Goal: Task Accomplishment & Management: Use online tool/utility

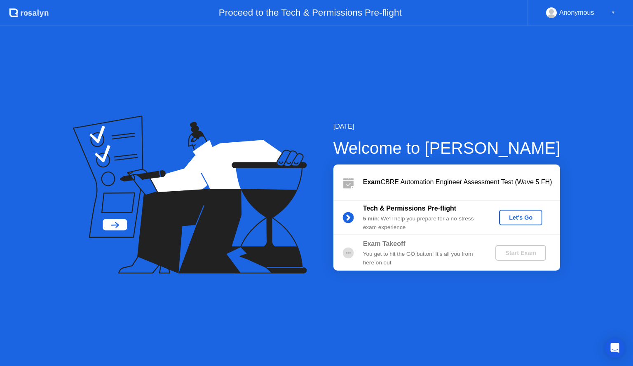
click at [502, 216] on button "Let's Go" at bounding box center [520, 218] width 43 height 16
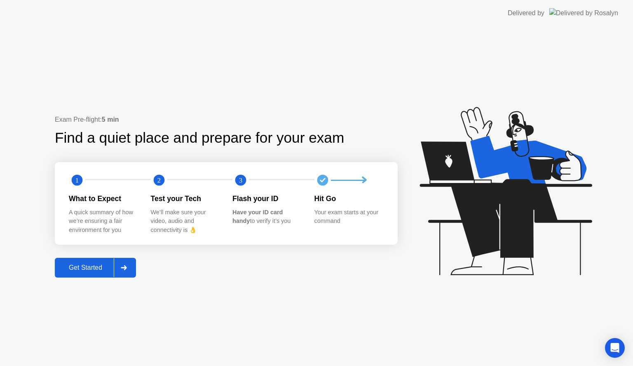
click at [78, 267] on div "Get Started" at bounding box center [85, 267] width 56 height 7
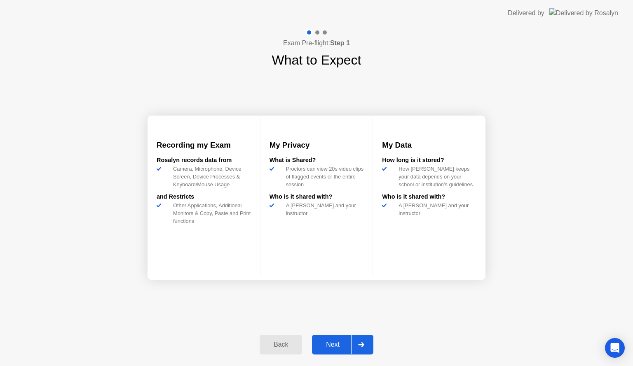
drag, startPoint x: 78, startPoint y: 267, endPoint x: 347, endPoint y: 351, distance: 282.2
click at [347, 351] on div "Exam Pre-flight: Step 1 What to Expect Recording my Exam [PERSON_NAME] records …" at bounding box center [316, 196] width 633 height 340
click at [361, 349] on div at bounding box center [361, 345] width 20 height 19
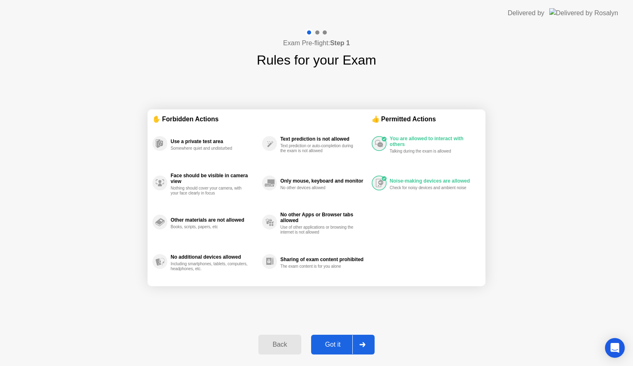
click at [361, 348] on div at bounding box center [362, 345] width 20 height 19
select select "**********"
select select "*******"
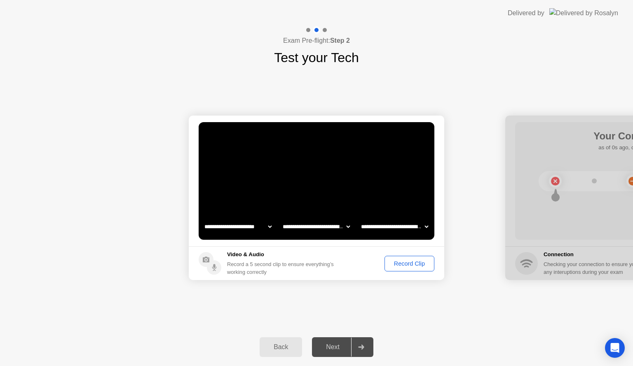
click at [417, 264] on div "Record Clip" at bounding box center [409, 264] width 44 height 7
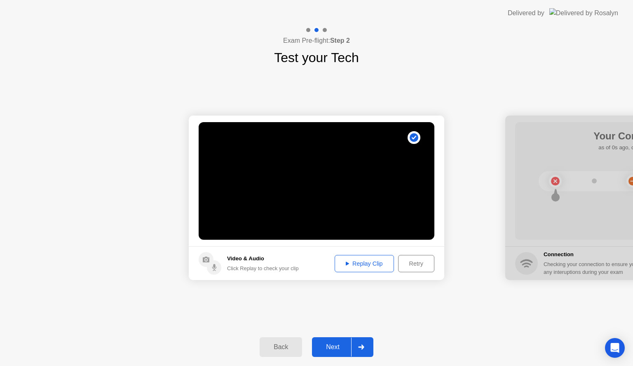
click at [353, 268] on button "Replay Clip" at bounding box center [363, 263] width 59 height 17
click at [425, 267] on div "Retry" at bounding box center [416, 264] width 30 height 7
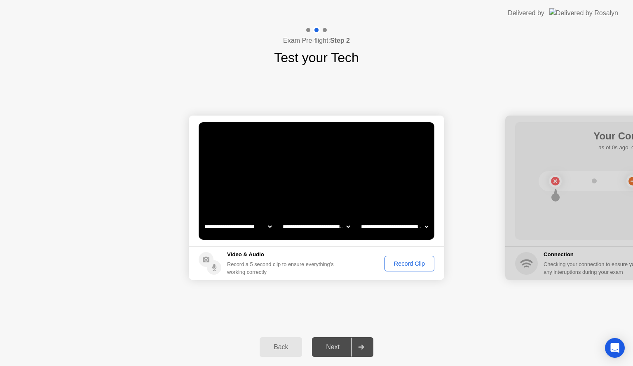
click at [425, 267] on div "Record Clip" at bounding box center [409, 264] width 44 height 7
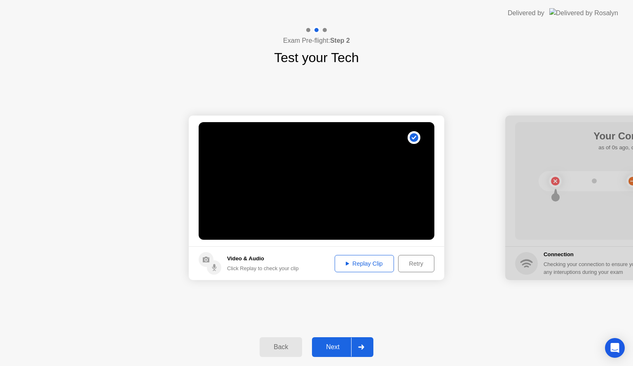
click at [387, 264] on div "Replay Clip" at bounding box center [364, 264] width 54 height 7
click at [340, 351] on div "Next" at bounding box center [332, 347] width 37 height 7
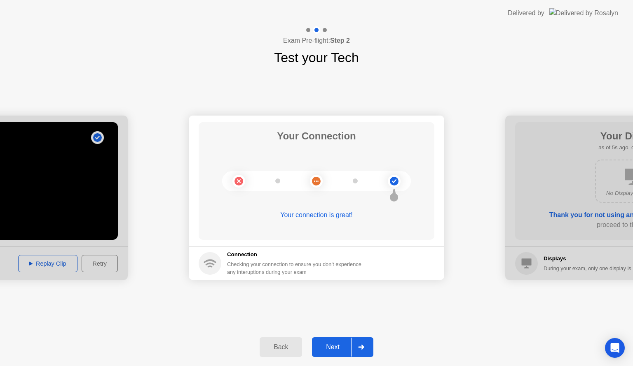
click at [356, 354] on div at bounding box center [361, 347] width 20 height 19
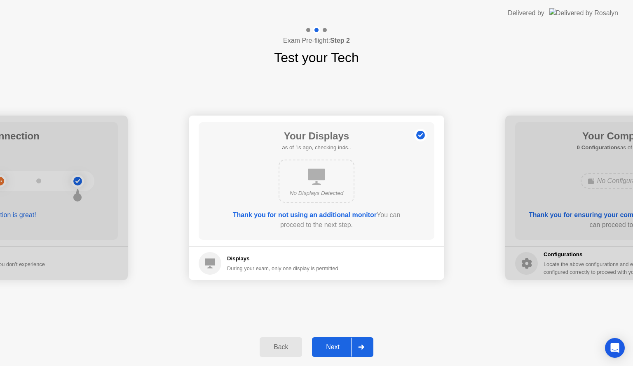
click at [351, 349] on div at bounding box center [361, 347] width 20 height 19
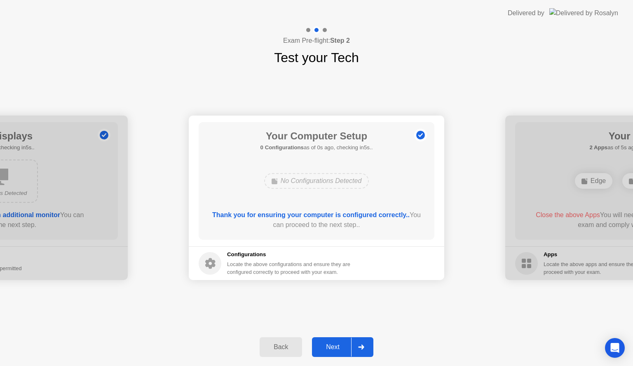
click at [351, 349] on div at bounding box center [361, 347] width 20 height 19
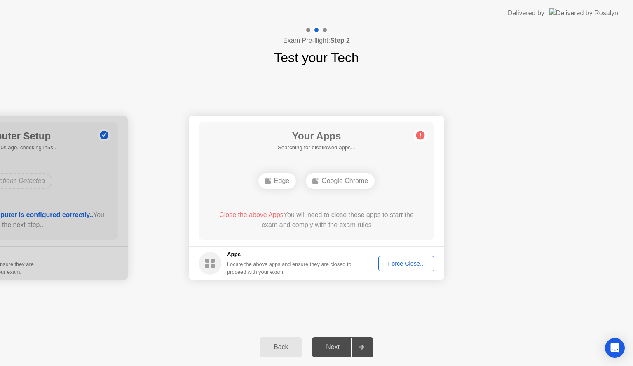
click at [404, 261] on div "Force Close..." at bounding box center [406, 264] width 50 height 7
click at [388, 217] on div "Close the above Apps You will need to close these apps to start the exam and co…" at bounding box center [316, 220] width 212 height 20
click at [393, 268] on button "Force Close..." at bounding box center [406, 264] width 56 height 16
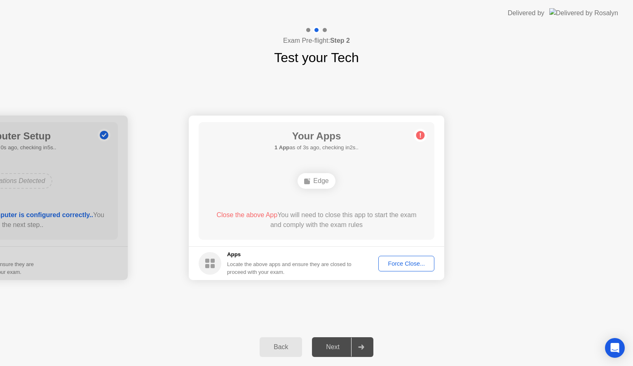
click at [340, 344] on div "Next" at bounding box center [332, 347] width 37 height 7
click at [353, 346] on div at bounding box center [361, 347] width 20 height 19
click at [208, 261] on rect at bounding box center [207, 261] width 4 height 4
click at [398, 267] on div "Force Close..." at bounding box center [406, 264] width 50 height 7
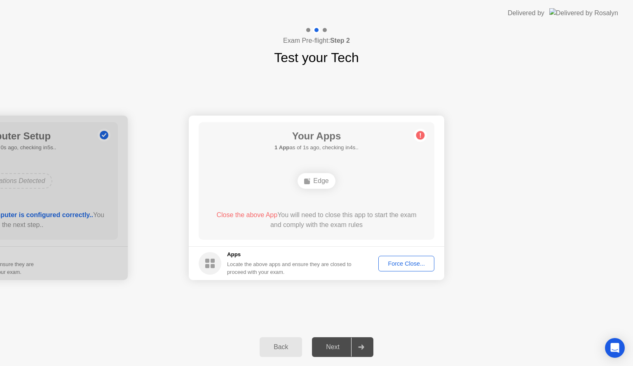
click at [399, 248] on footer "Apps Locate the above apps and ensure they are closed to proceed with your exam…" at bounding box center [316, 264] width 255 height 34
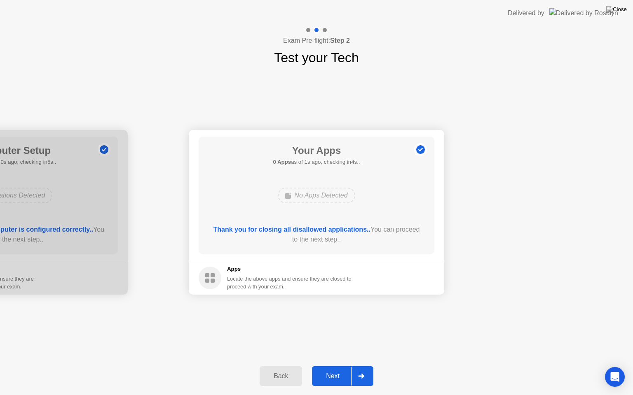
click at [351, 366] on div "Next" at bounding box center [332, 376] width 37 height 7
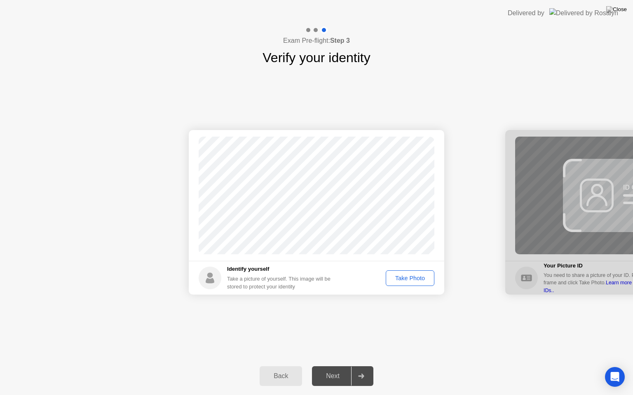
click at [405, 275] on div "Take Photo" at bounding box center [409, 278] width 43 height 7
click at [413, 286] on footer "Identify yourself Take a picture of yourself. This image will be stored to prot…" at bounding box center [316, 278] width 255 height 34
click at [420, 275] on div "Retake" at bounding box center [415, 278] width 32 height 7
click at [416, 282] on div "Take Photo" at bounding box center [409, 278] width 43 height 7
click at [416, 284] on button "Retake" at bounding box center [415, 279] width 38 height 16
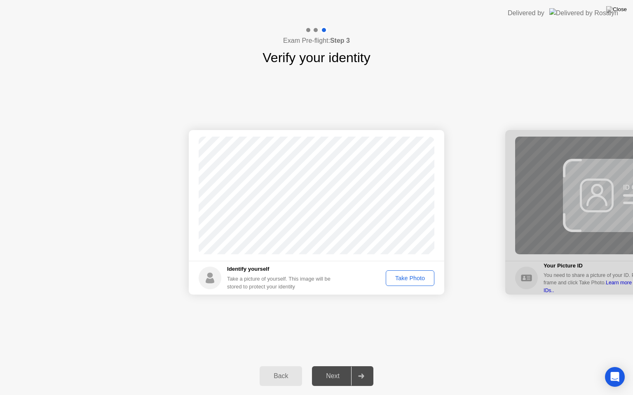
click at [417, 285] on button "Take Photo" at bounding box center [409, 279] width 49 height 16
click at [339, 366] on div "Next" at bounding box center [332, 376] width 37 height 7
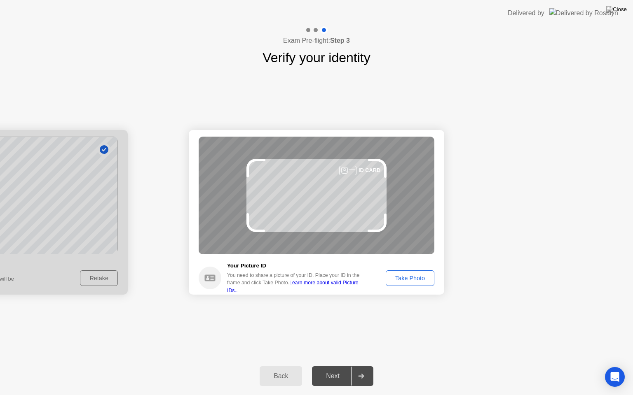
click at [425, 277] on div "Take Photo" at bounding box center [409, 278] width 43 height 7
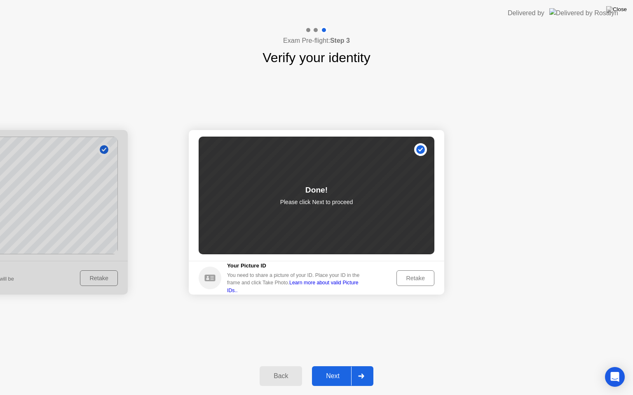
click at [350, 366] on button "Next" at bounding box center [342, 376] width 61 height 20
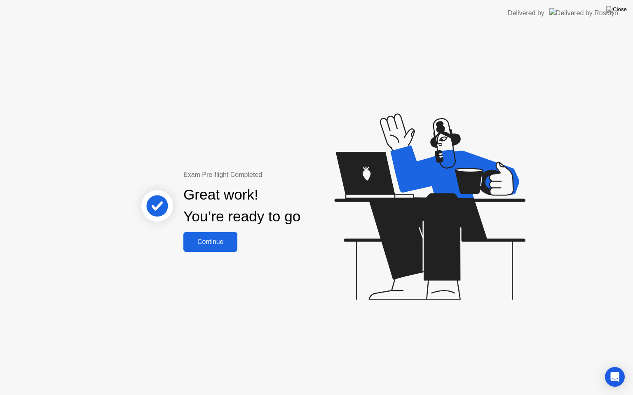
click at [230, 228] on div "Great work! You’re ready to go" at bounding box center [242, 206] width 222 height 52
click at [207, 251] on button "Continue" at bounding box center [210, 242] width 54 height 20
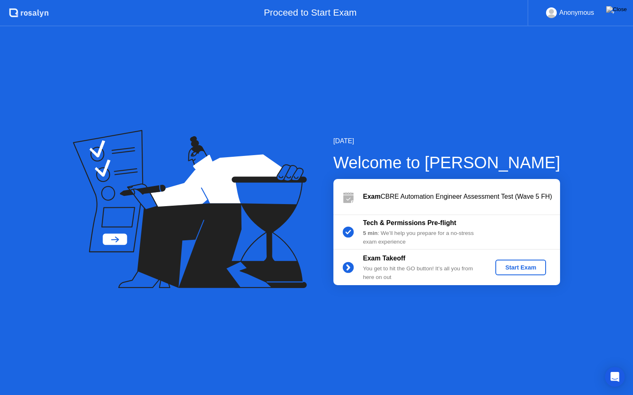
click at [507, 264] on div "Start Exam" at bounding box center [520, 267] width 44 height 7
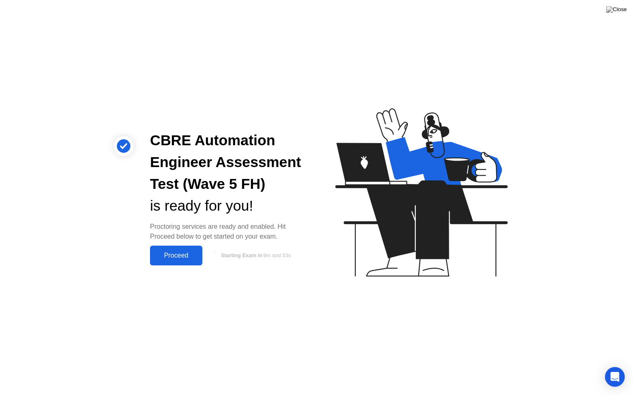
click at [168, 272] on div "CBRE Automation Engineer Assessment Test (Wave 5 FH) is ready for you! Proctori…" at bounding box center [316, 197] width 633 height 395
click at [166, 262] on button "Proceed" at bounding box center [176, 256] width 52 height 20
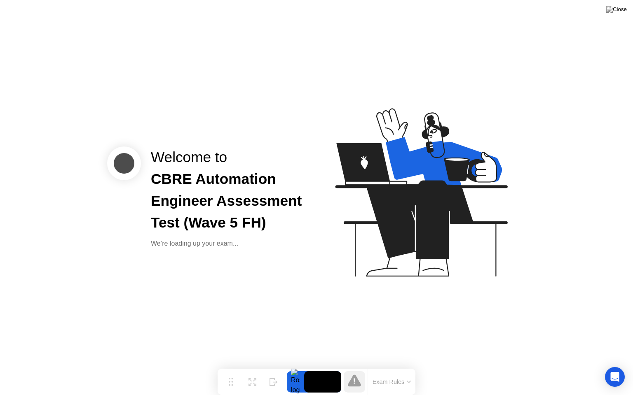
click at [402, 366] on button "Exam Rules" at bounding box center [392, 381] width 44 height 7
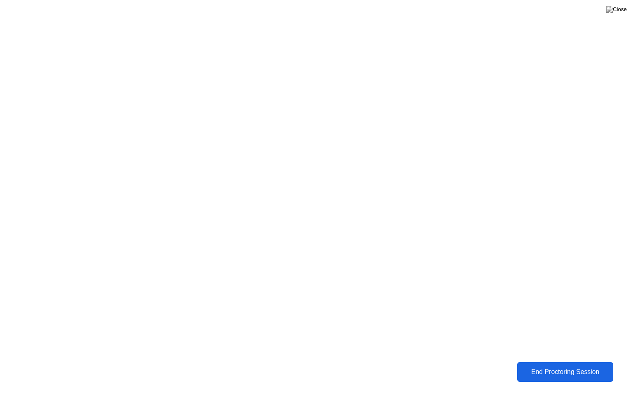
click at [573, 366] on button "End Proctoring Session" at bounding box center [565, 372] width 96 height 20
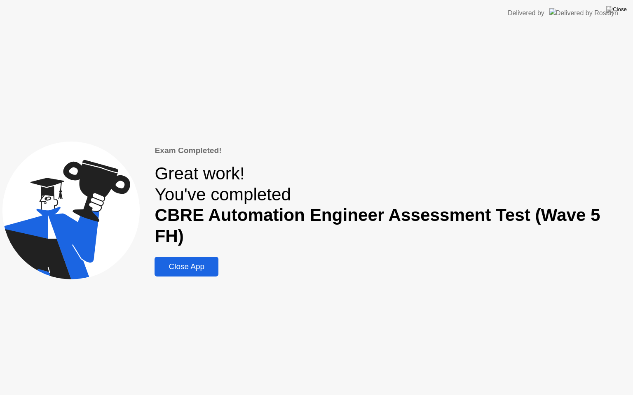
click at [195, 262] on div "Close App" at bounding box center [186, 266] width 59 height 9
